Goal: Check status: Check status

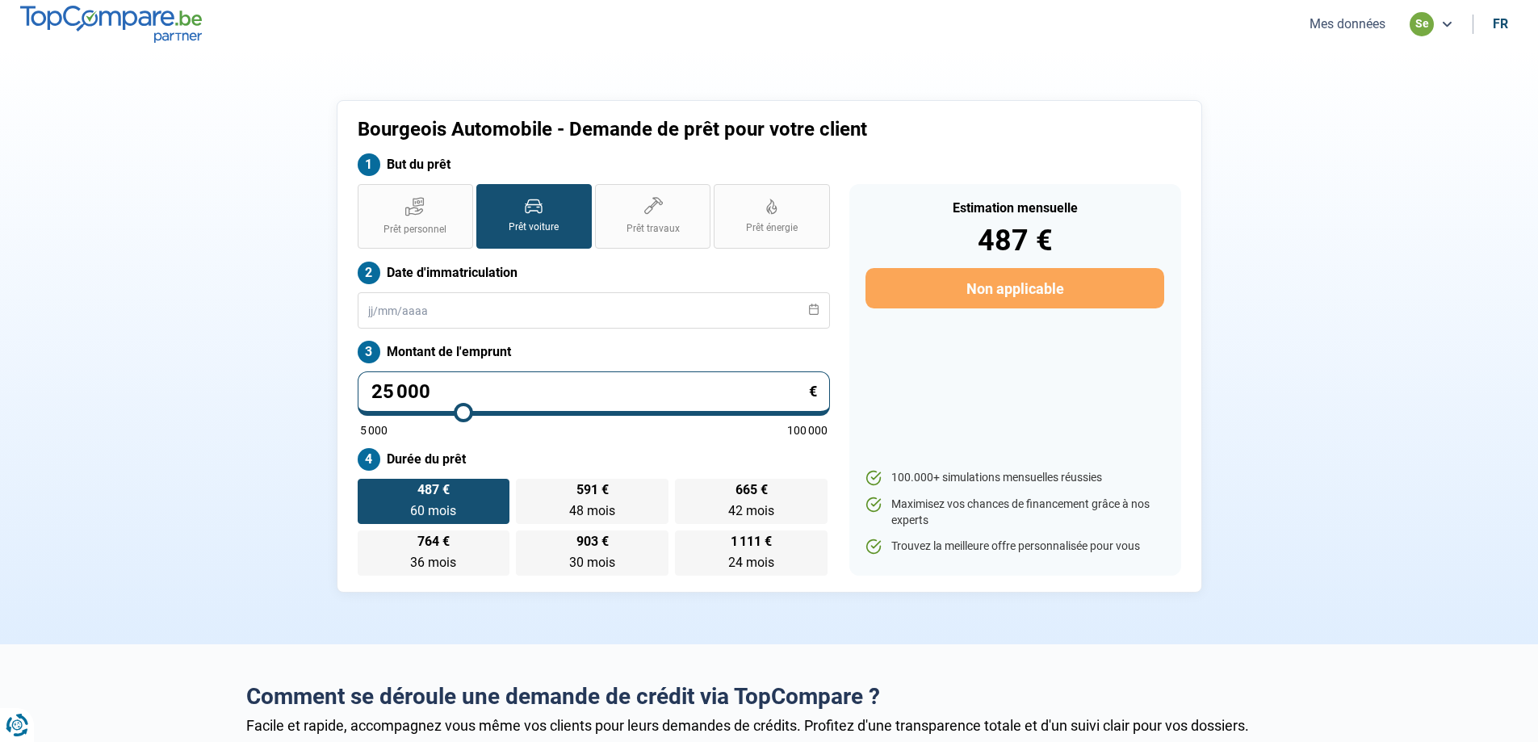
click at [1375, 28] on button "Mes données" at bounding box center [1348, 23] width 86 height 17
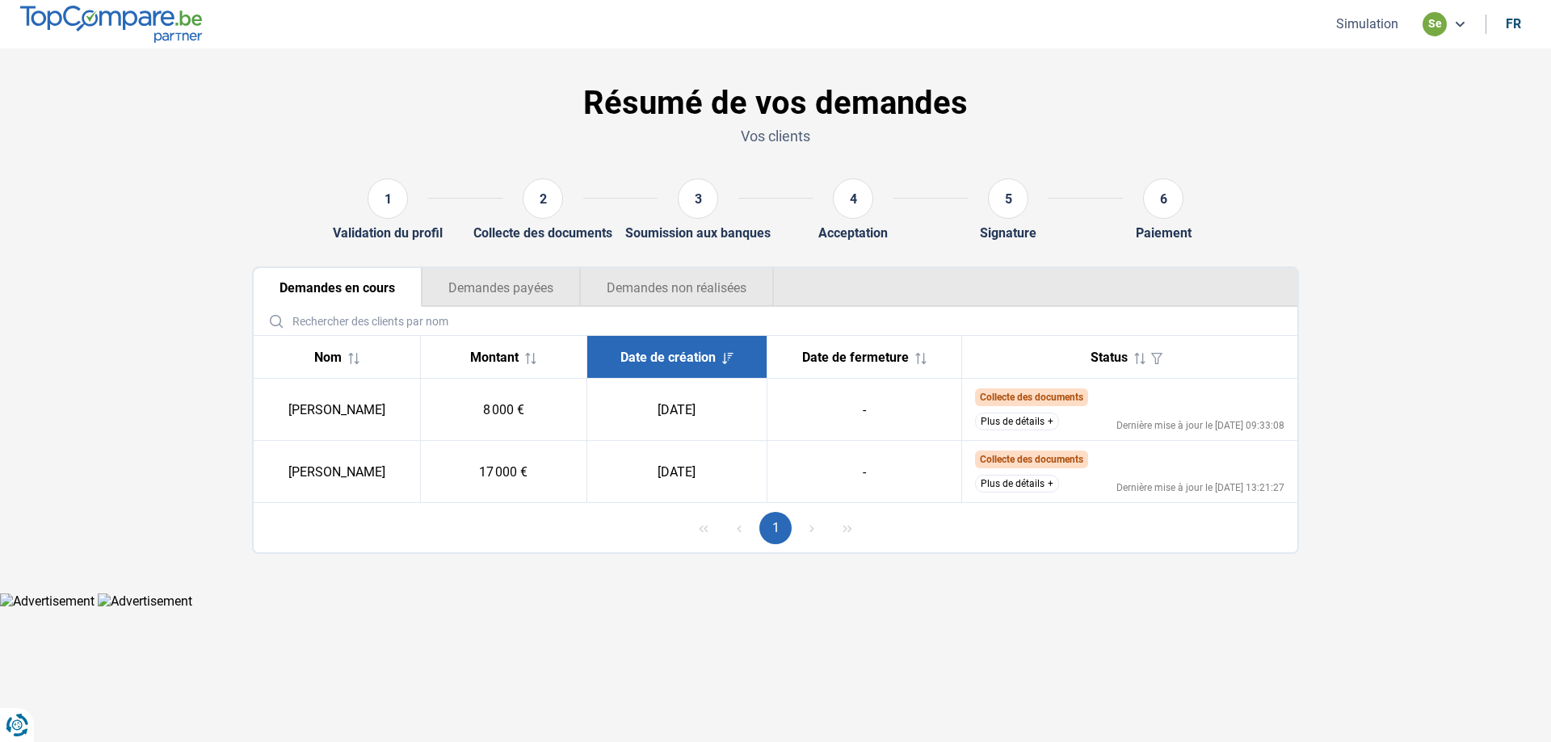
click at [513, 285] on button "Demandes payées" at bounding box center [501, 287] width 158 height 39
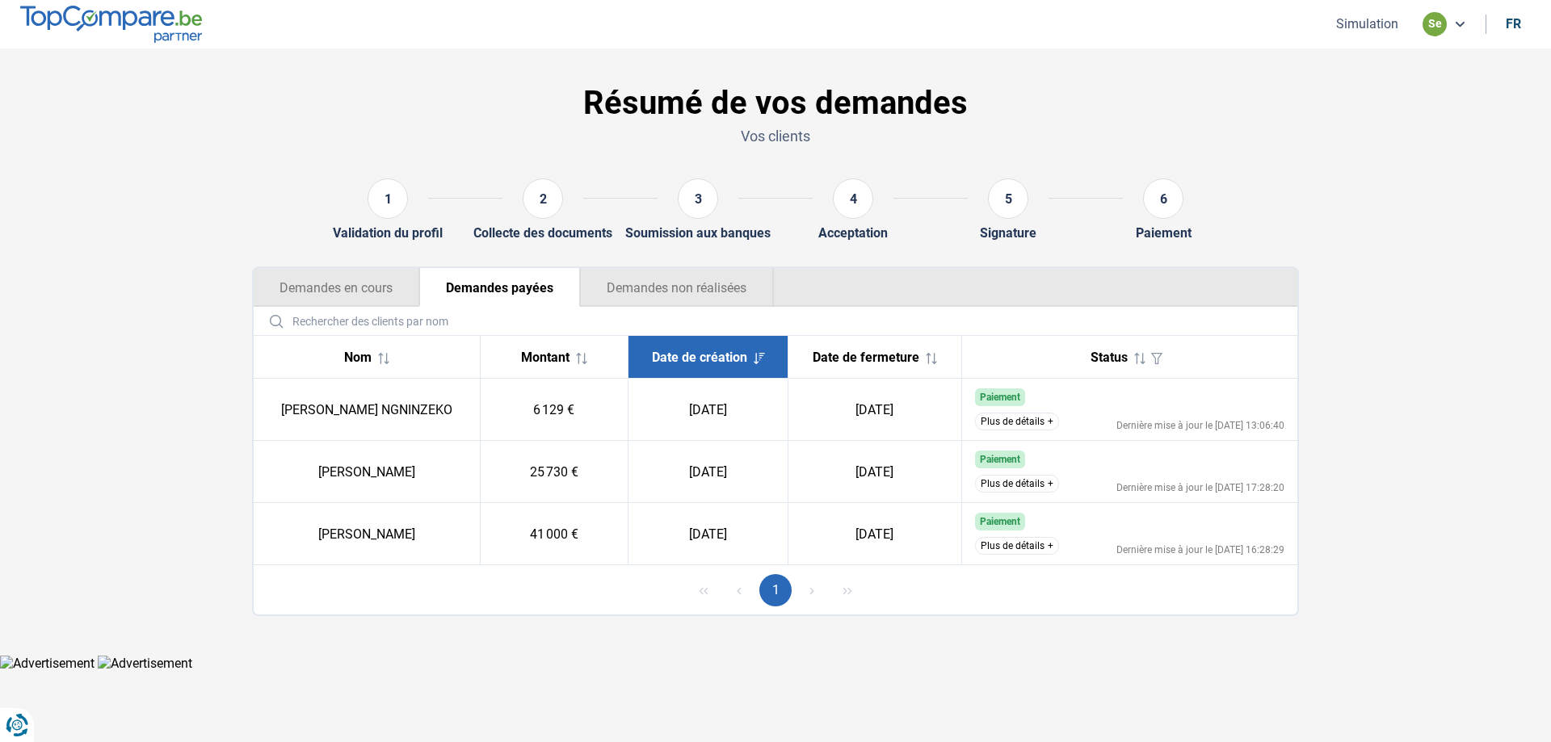
click at [669, 279] on button "Demandes non réalisées" at bounding box center [677, 287] width 194 height 39
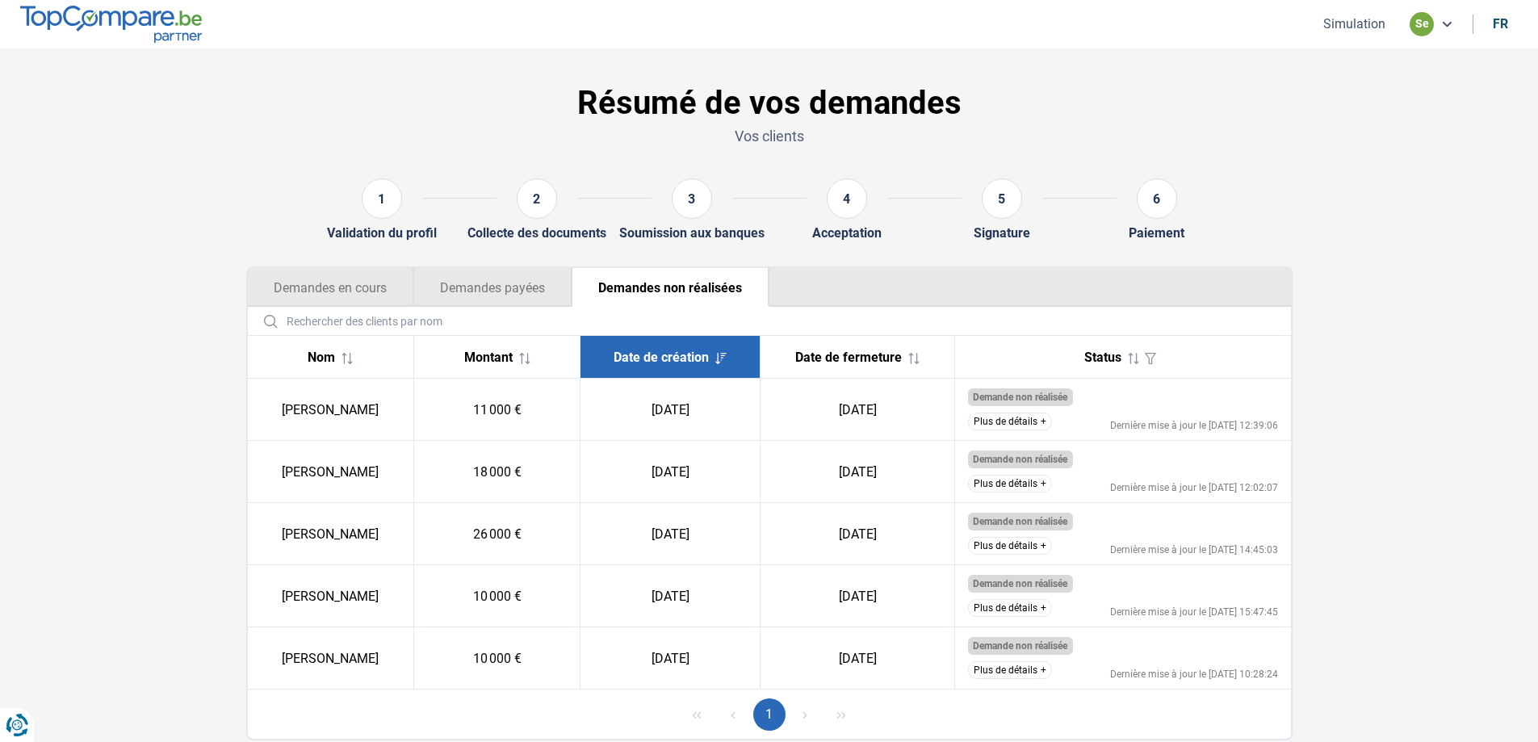
click at [342, 287] on button "Demandes en cours" at bounding box center [331, 287] width 166 height 39
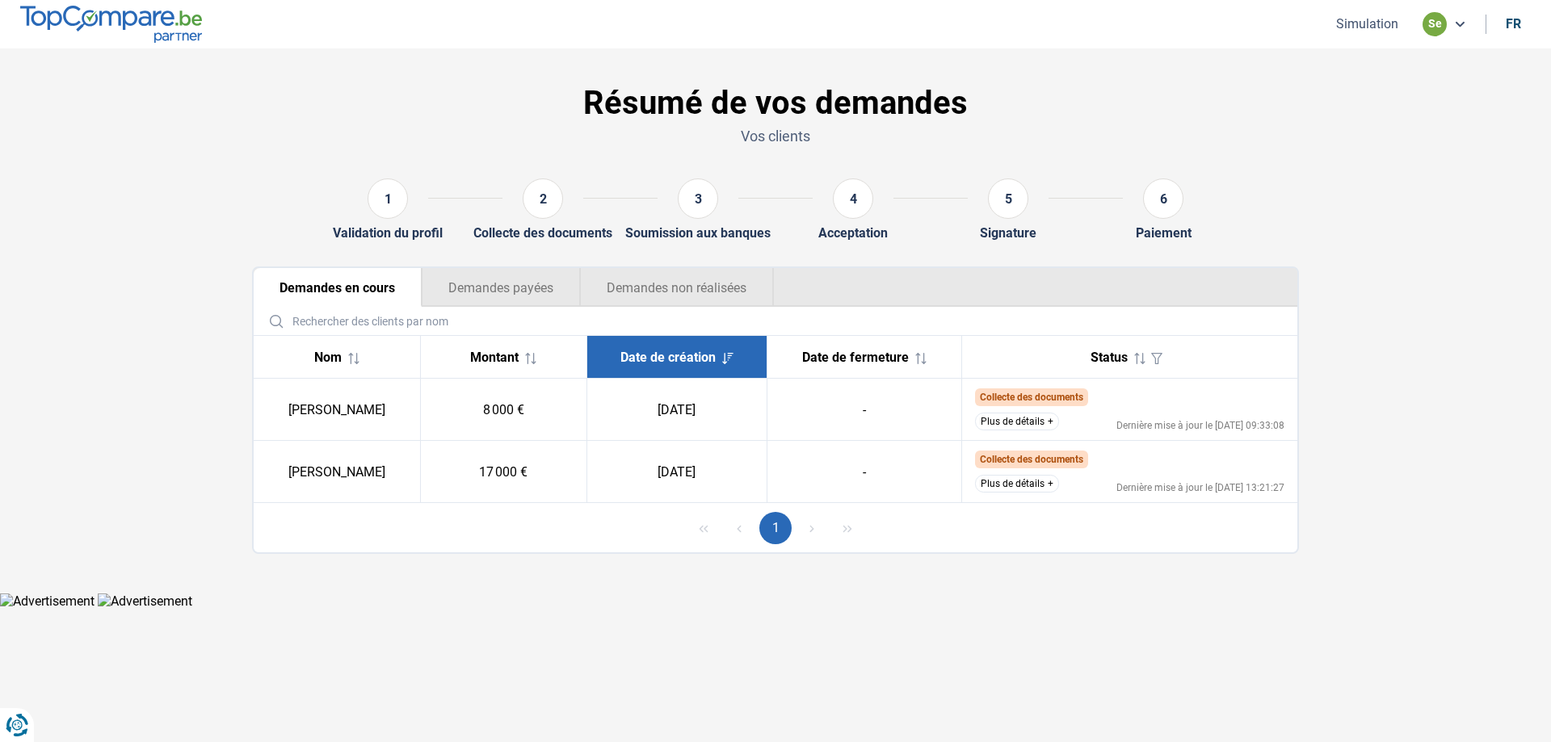
click at [479, 288] on button "Demandes payées" at bounding box center [501, 287] width 158 height 39
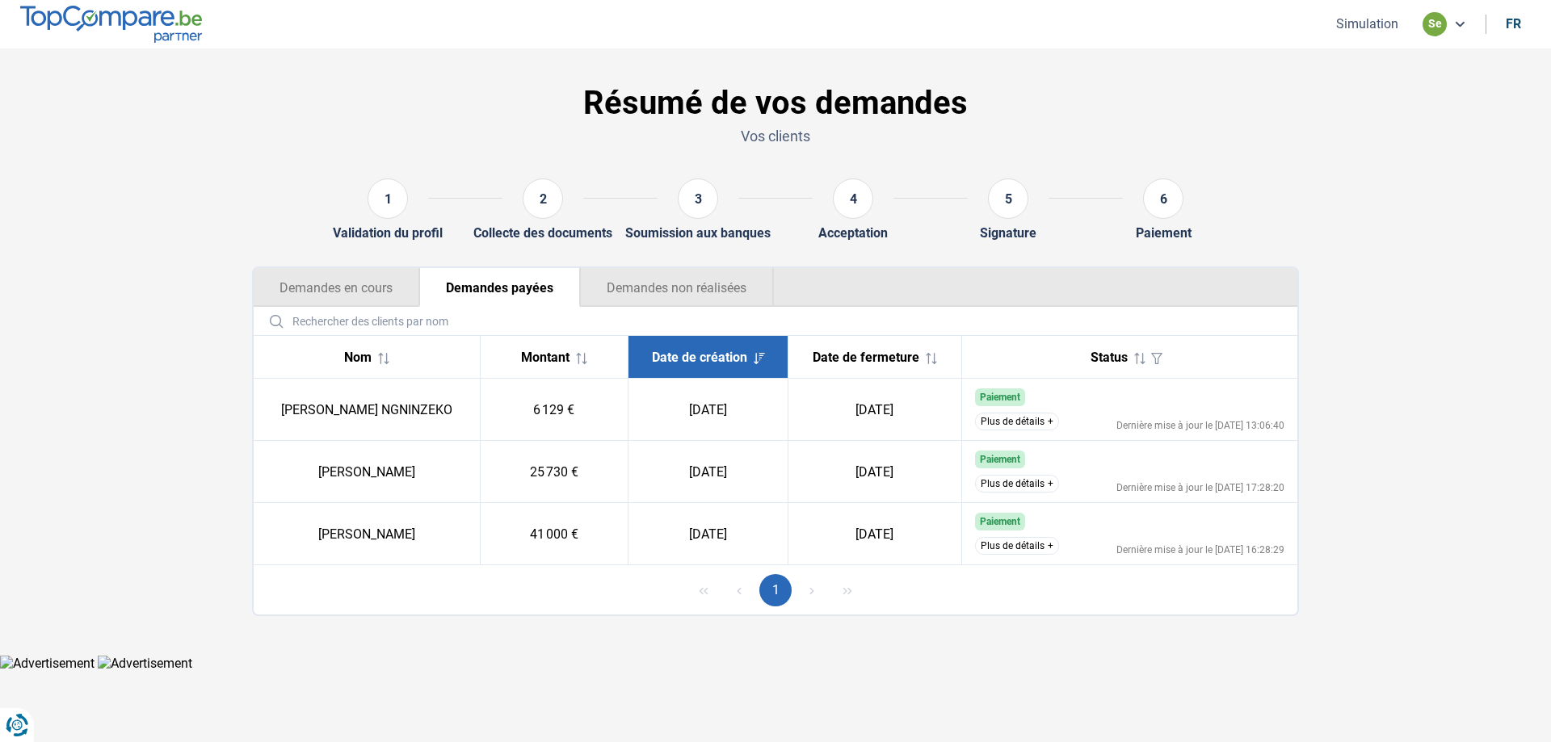
click at [366, 286] on button "Demandes en cours" at bounding box center [337, 287] width 166 height 39
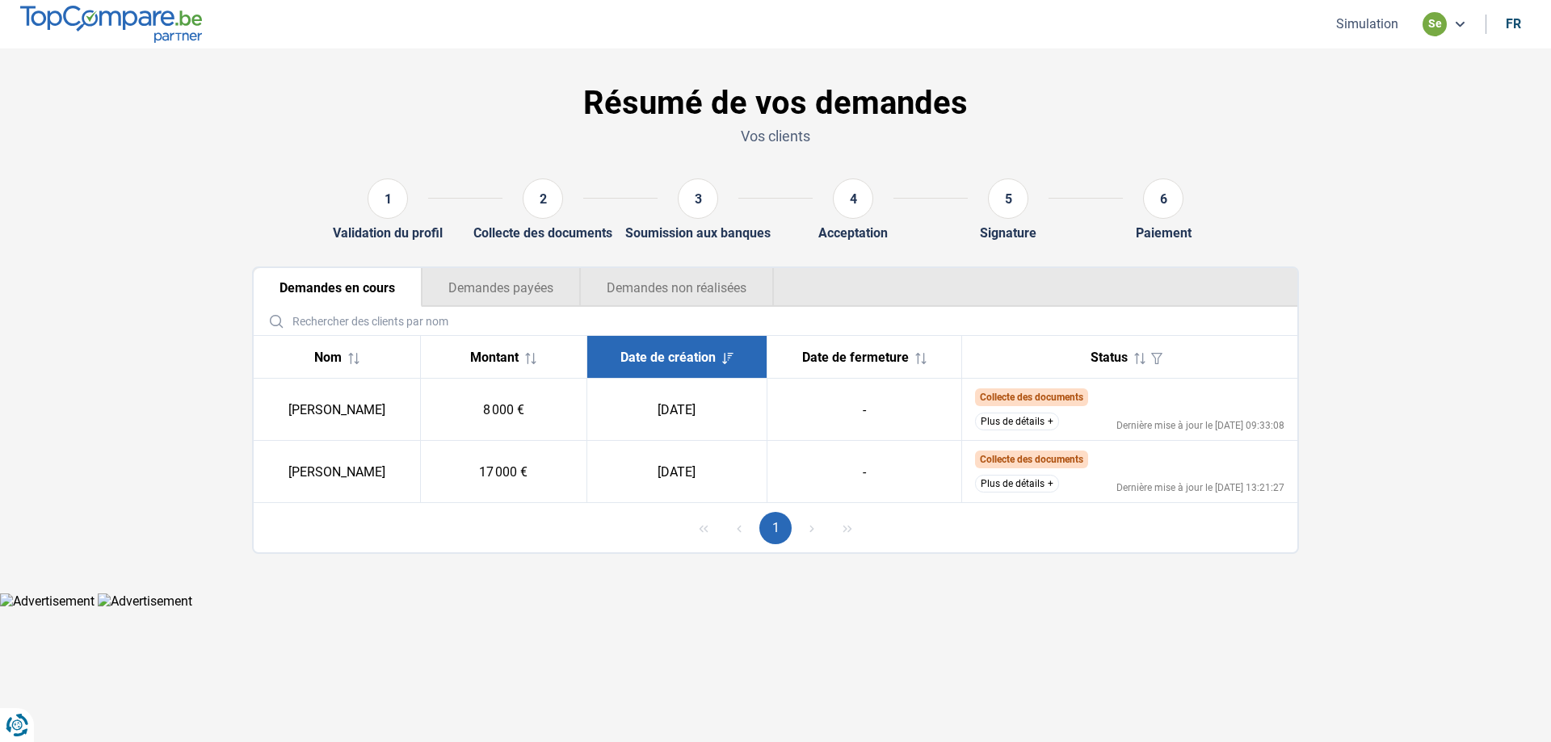
click at [505, 287] on button "Demandes payées" at bounding box center [501, 287] width 158 height 39
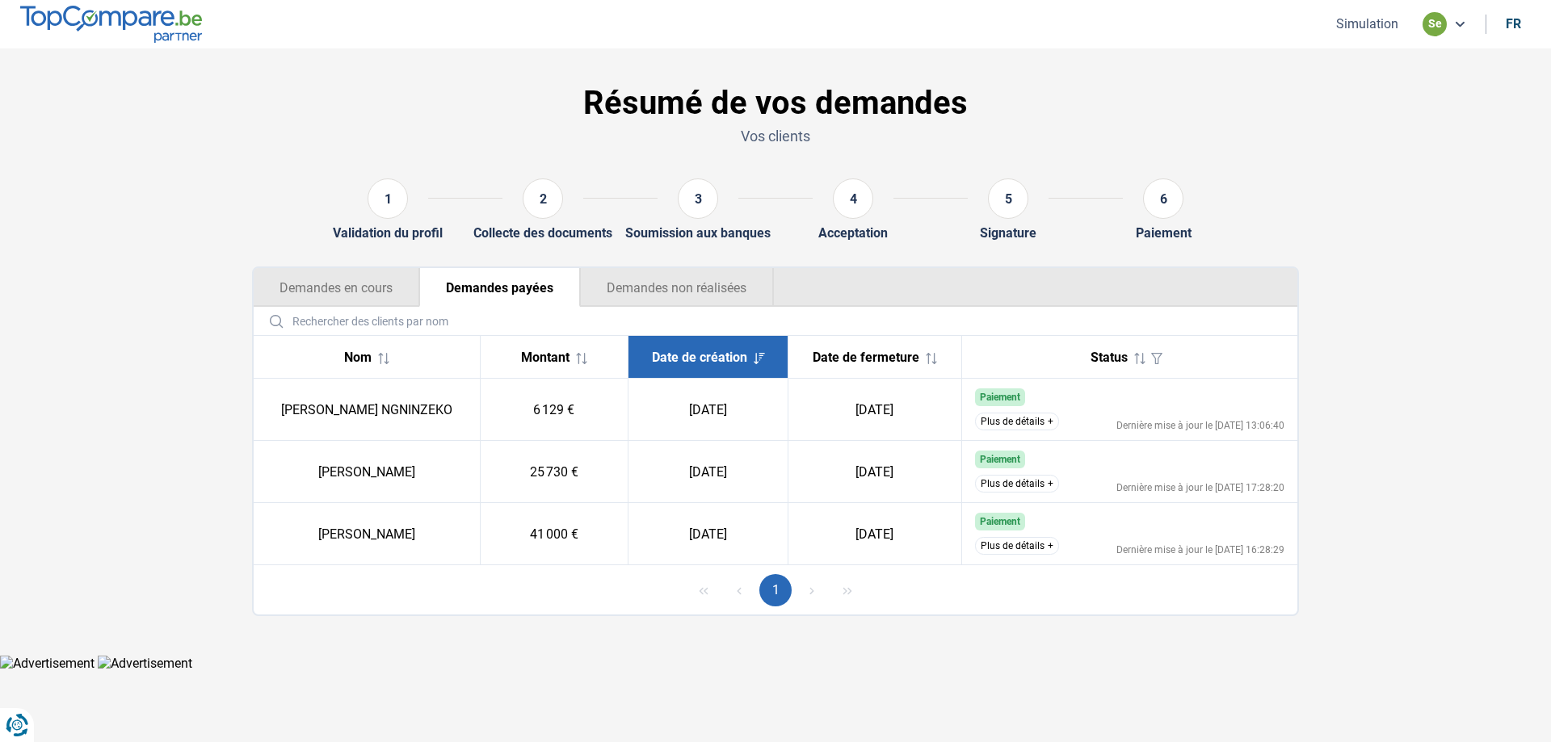
click at [349, 282] on button "Demandes en cours" at bounding box center [337, 287] width 166 height 39
